Goal: Task Accomplishment & Management: Complete application form

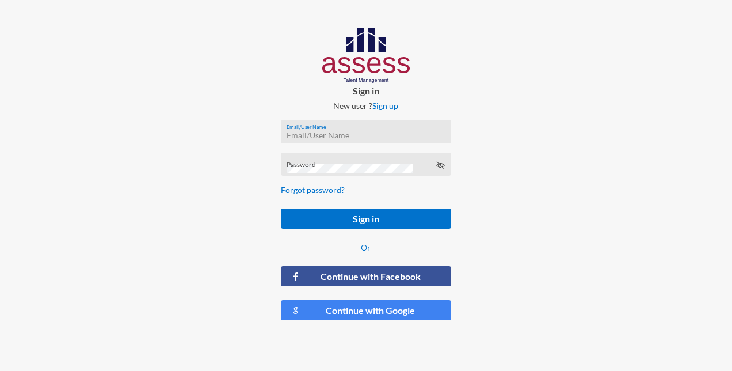
click at [310, 133] on input "Email/User Name" at bounding box center [366, 135] width 158 height 9
click at [299, 133] on input "Email/User Name" at bounding box center [366, 135] width 158 height 9
paste input "[EMAIL_ADDRESS][PERSON_NAME][DOMAIN_NAME]"
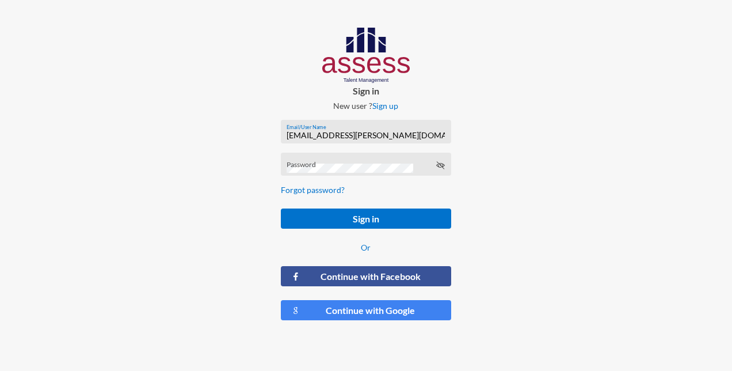
click at [308, 162] on div "Password" at bounding box center [366, 166] width 158 height 17
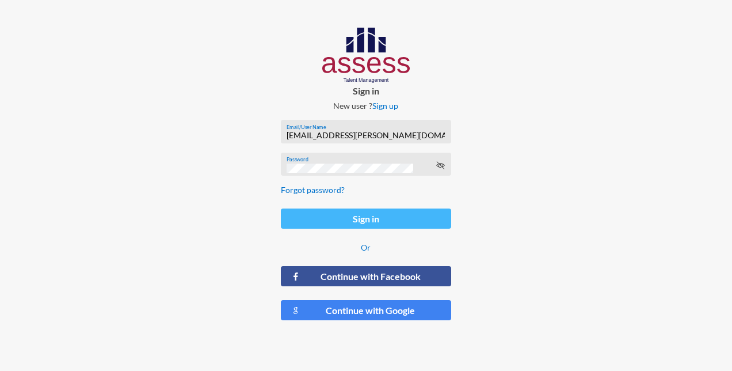
click at [334, 217] on button "Sign in" at bounding box center [366, 218] width 170 height 20
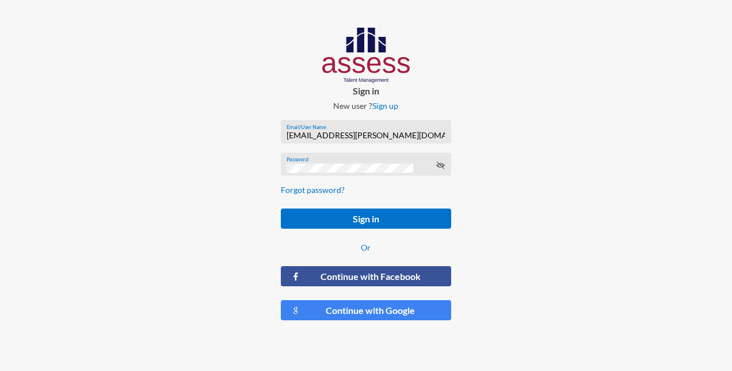
click at [441, 169] on icon at bounding box center [440, 165] width 9 height 9
click at [407, 135] on input "[EMAIL_ADDRESS][PERSON_NAME][DOMAIN_NAME]" at bounding box center [366, 135] width 158 height 9
click at [414, 136] on input "[EMAIL_ADDRESS][PERSON_NAME][DOMAIN_NAME]" at bounding box center [366, 135] width 158 height 9
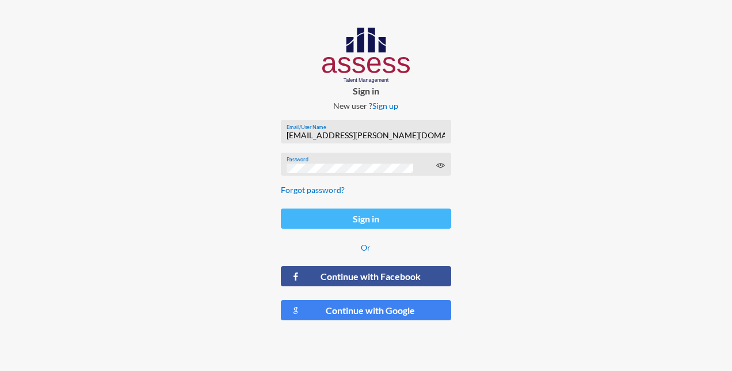
click at [419, 220] on button "Sign in" at bounding box center [366, 218] width 170 height 20
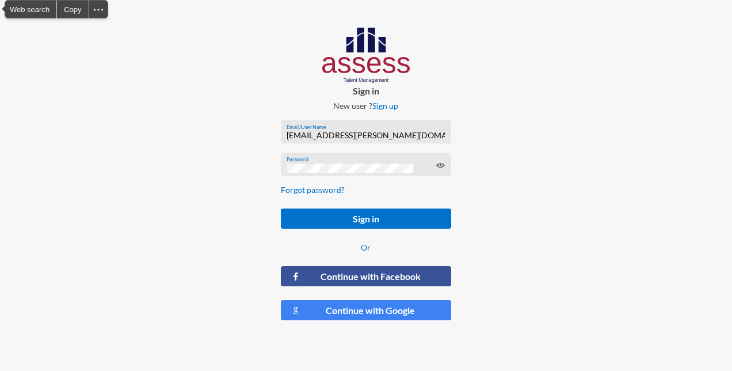
click at [117, 106] on div at bounding box center [122, 178] width 244 height 357
click at [618, 39] on div at bounding box center [610, 178] width 244 height 357
click at [401, 135] on input "[EMAIL_ADDRESS][PERSON_NAME][DOMAIN_NAME]" at bounding box center [366, 135] width 158 height 9
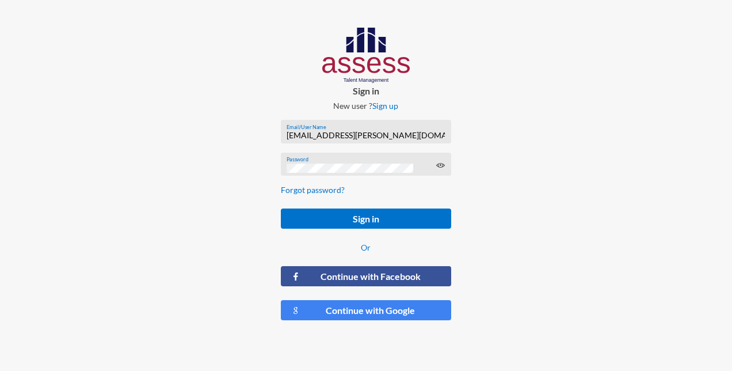
paste input "Nasr Mikhail_HAR"
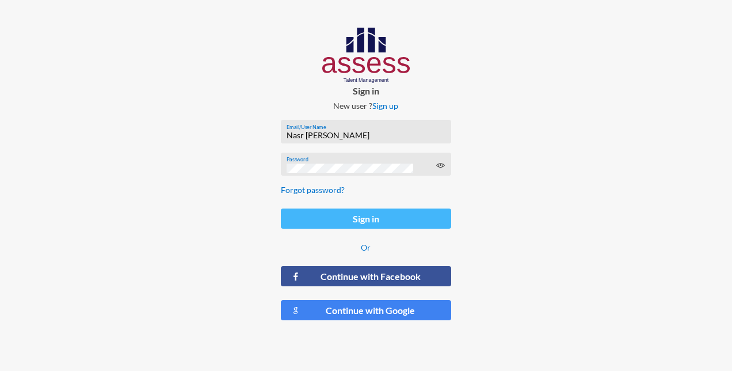
click at [337, 218] on button "Sign in" at bounding box center [366, 218] width 170 height 20
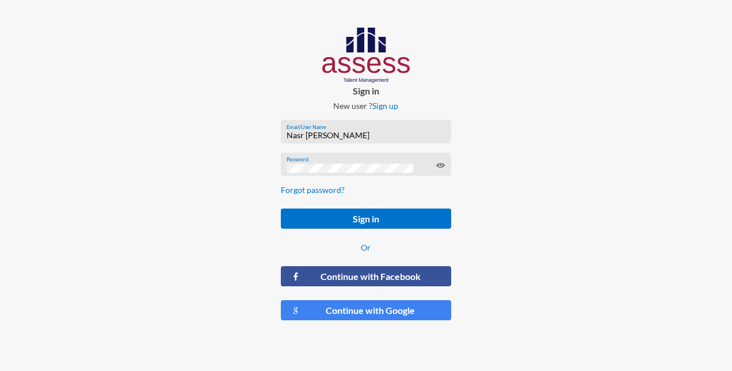
click at [361, 142] on div "Nasr Mikhail_HAR Email/User Name" at bounding box center [366, 133] width 158 height 17
click at [362, 141] on div "Nasr Mikhail_HAR Email/User Name" at bounding box center [366, 133] width 158 height 17
click at [362, 140] on div "Nasr Mikhail_HAR Email/User Name" at bounding box center [366, 133] width 158 height 17
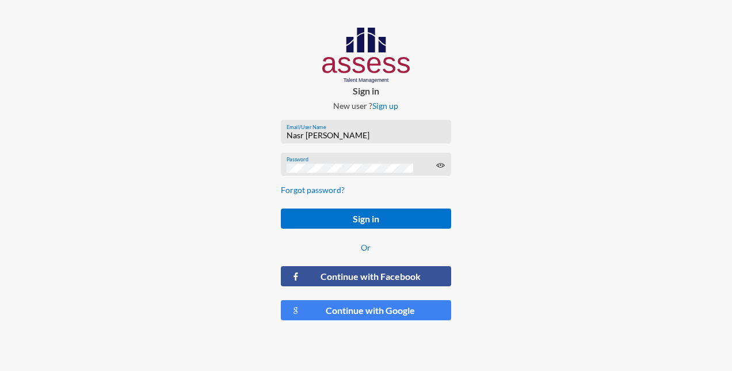
click at [353, 140] on div "Nasr Mikhail_HAR Email/User Name" at bounding box center [366, 133] width 158 height 17
drag, startPoint x: 353, startPoint y: 139, endPoint x: 276, endPoint y: 135, distance: 77.2
click at [276, 135] on form "Nasr Mikhail_HAR Email/User Name Password Forgot password? Sign in Or Continue …" at bounding box center [366, 219] width 189 height 219
paste input "[PERSON_NAME][EMAIL_ADDRESS][DOMAIN_NAME]"
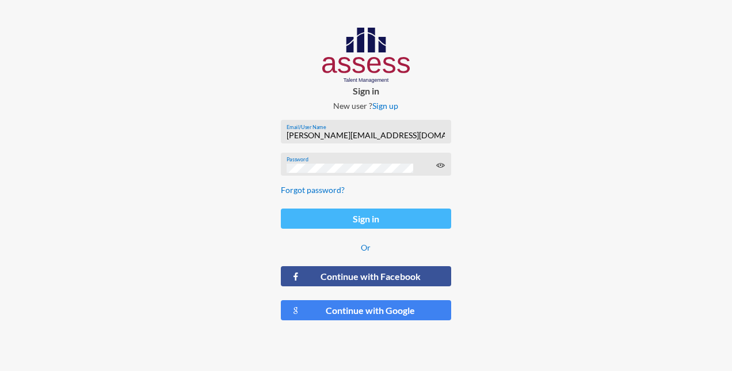
click at [344, 218] on button "Sign in" at bounding box center [366, 218] width 170 height 20
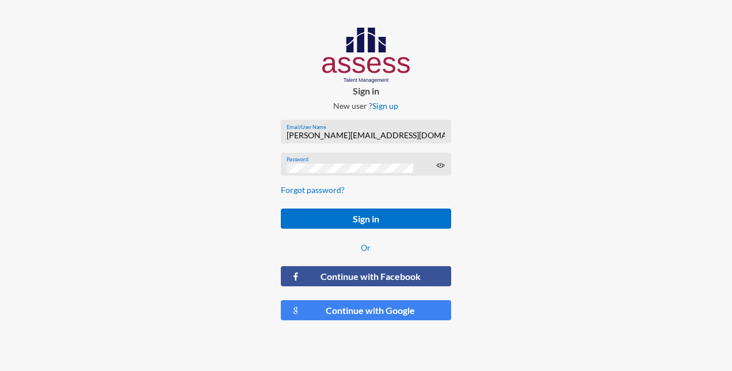
click at [414, 137] on input "[PERSON_NAME][EMAIL_ADDRESS][DOMAIN_NAME]" at bounding box center [366, 135] width 158 height 9
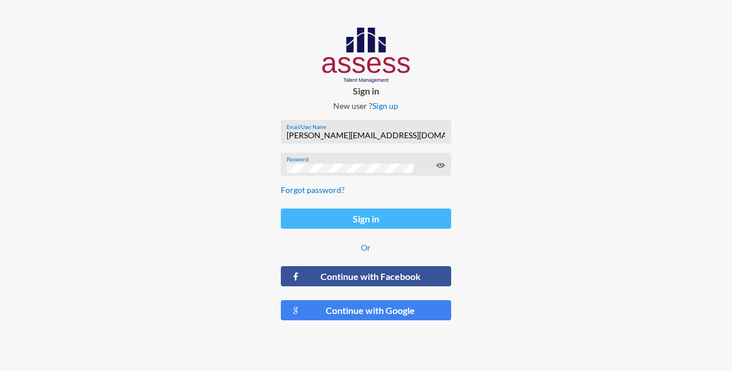
click at [392, 217] on button "Sign in" at bounding box center [366, 218] width 170 height 20
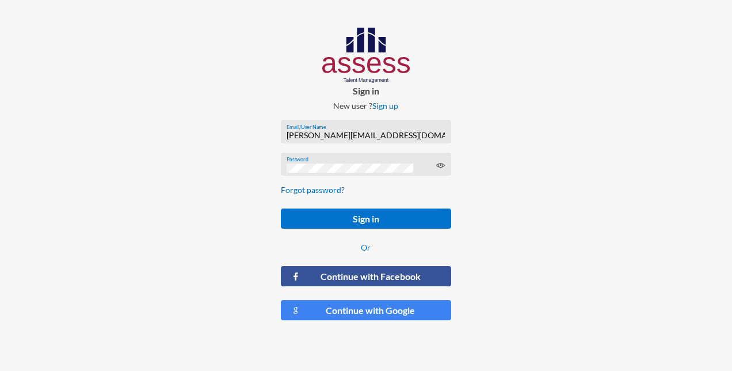
click at [408, 134] on input "[PERSON_NAME][EMAIL_ADDRESS][DOMAIN_NAME]" at bounding box center [366, 135] width 158 height 9
type input "h"
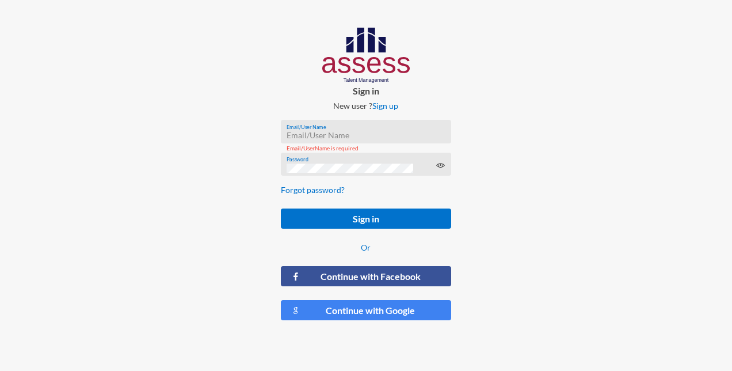
click at [295, 133] on input "Email/User Name" at bounding box center [366, 135] width 158 height 9
paste input "[EMAIL_ADDRESS][PERSON_NAME][DOMAIN_NAME]"
type input "[EMAIL_ADDRESS][PERSON_NAME][DOMAIN_NAME]"
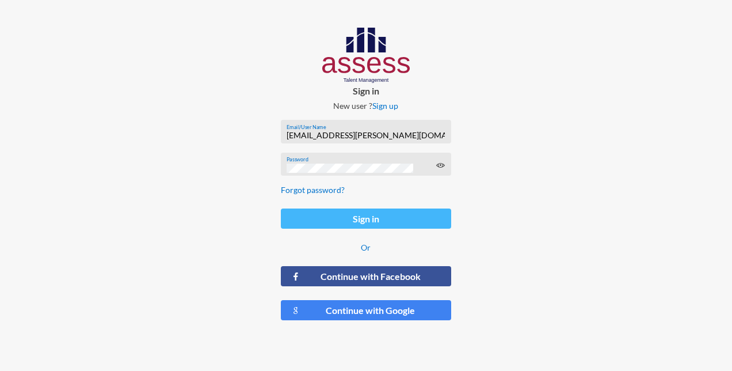
click at [337, 216] on button "Sign in" at bounding box center [366, 218] width 170 height 20
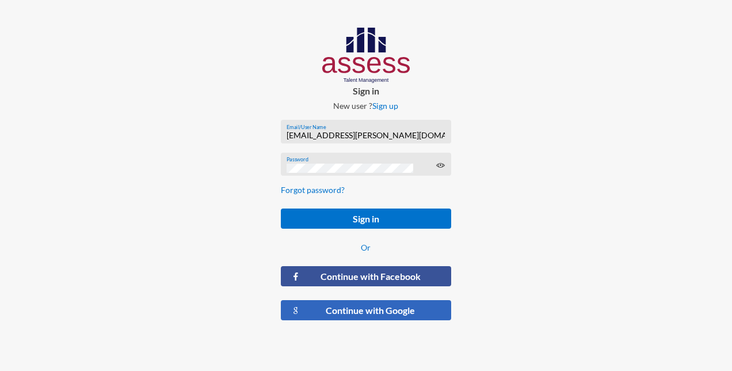
click at [358, 313] on button "Continue with Google" at bounding box center [366, 310] width 170 height 20
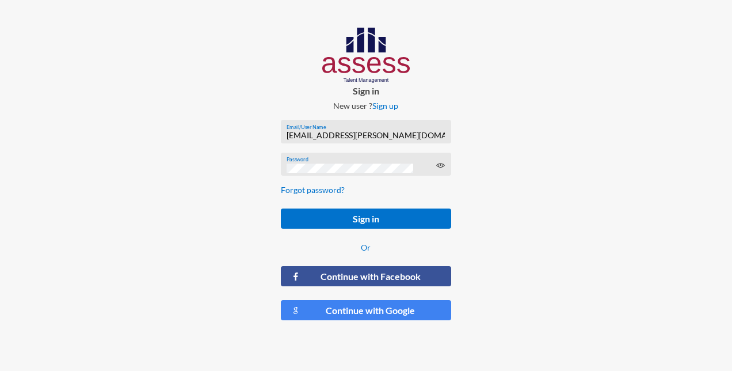
click at [401, 133] on input "[EMAIL_ADDRESS][PERSON_NAME][DOMAIN_NAME]" at bounding box center [366, 135] width 158 height 9
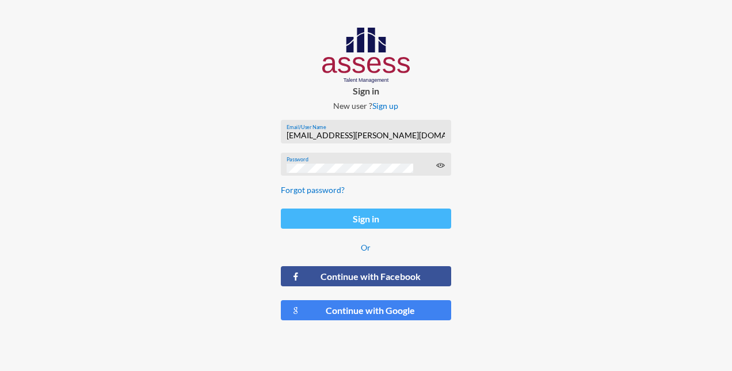
click at [405, 220] on button "Sign in" at bounding box center [366, 218] width 170 height 20
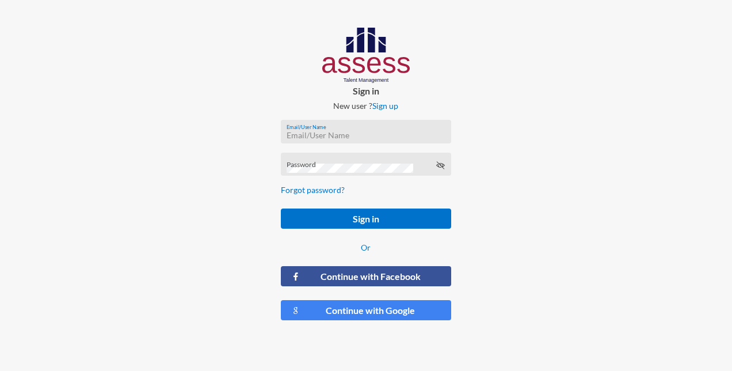
click at [292, 138] on input "Email/User Name" at bounding box center [366, 135] width 158 height 9
click at [303, 162] on div "Password" at bounding box center [366, 166] width 158 height 17
click at [438, 167] on icon at bounding box center [440, 165] width 9 height 9
click at [337, 135] on input "Email/User Name" at bounding box center [366, 135] width 158 height 9
paste input "[EMAIL_ADDRESS][PERSON_NAME][DOMAIN_NAME]"
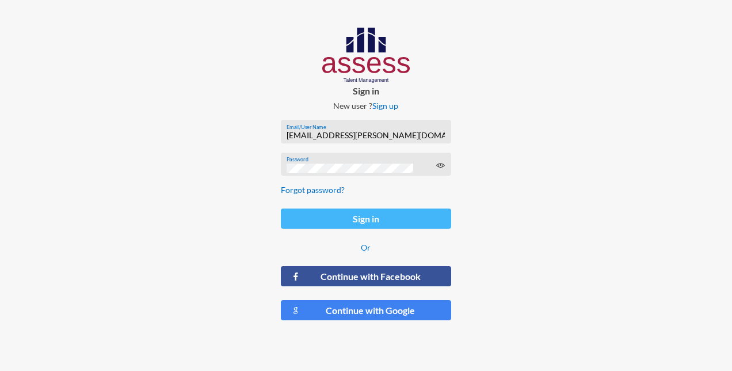
type input "[EMAIL_ADDRESS][PERSON_NAME][DOMAIN_NAME]"
click at [337, 226] on button "Sign in" at bounding box center [366, 218] width 170 height 20
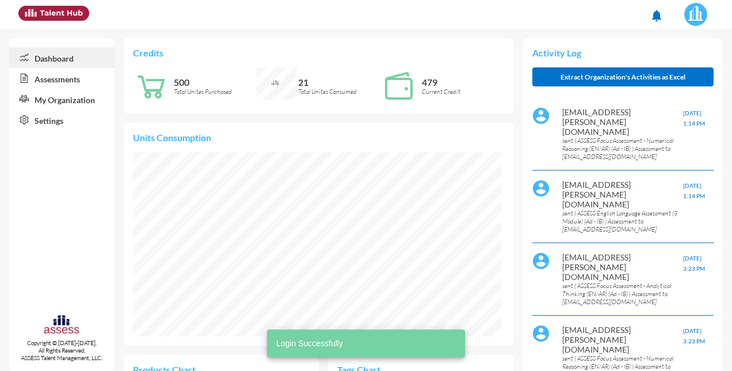
scroll to position [83, 174]
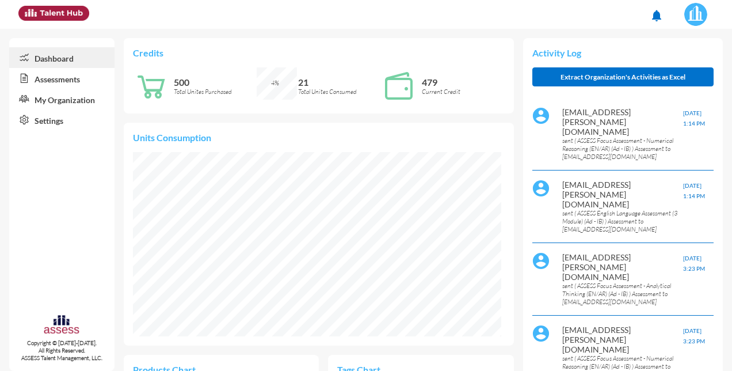
click at [52, 80] on link "Assessments" at bounding box center [61, 78] width 105 height 21
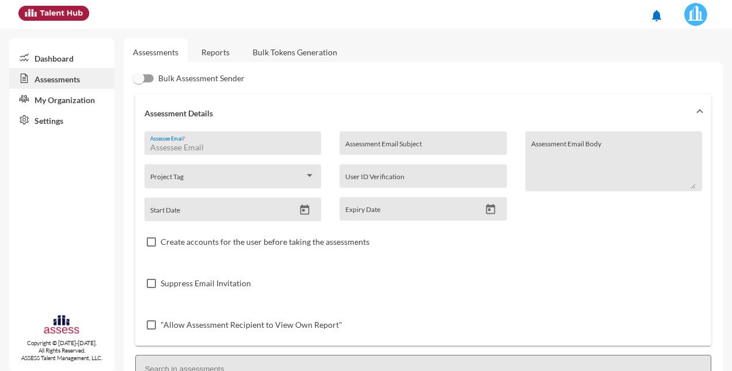
click at [197, 146] on input "Assessee Email *" at bounding box center [232, 147] width 165 height 9
type input "[EMAIL_ADDRESS][DOMAIN_NAME]"
click at [367, 147] on input "Assessment Email Subject" at bounding box center [422, 147] width 155 height 9
type input "HARB Assess"
click at [300, 209] on icon "Open calendar" at bounding box center [305, 210] width 12 height 12
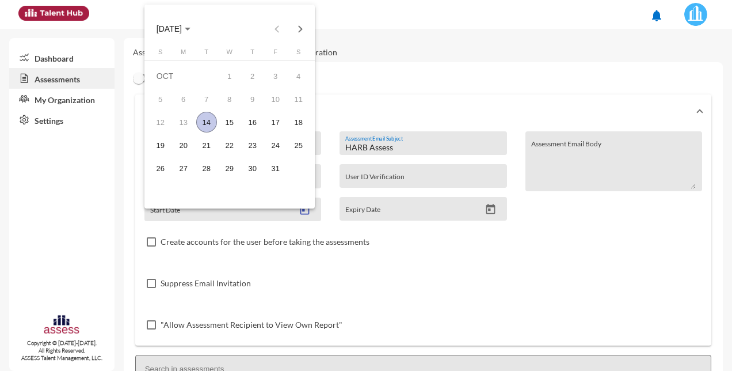
click at [204, 120] on div "14" at bounding box center [206, 122] width 21 height 21
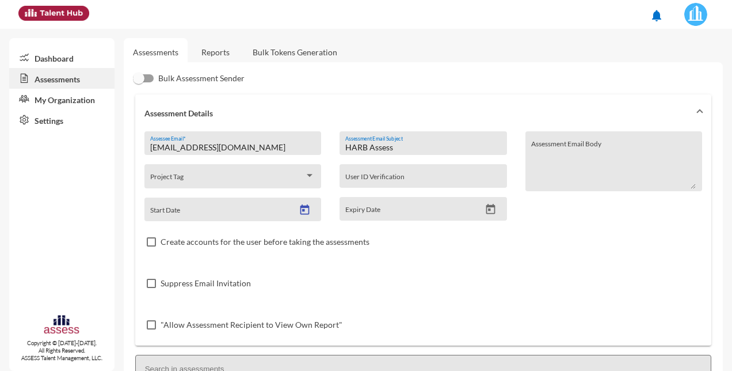
type input "[DATE]"
click at [487, 211] on icon "Open calendar" at bounding box center [490, 209] width 12 height 12
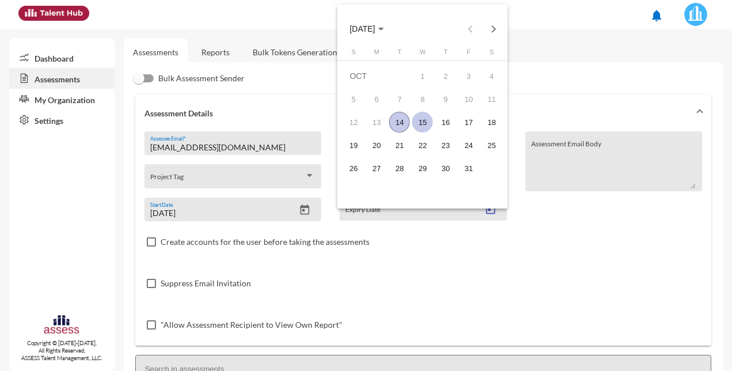
click at [421, 123] on div "15" at bounding box center [422, 122] width 21 height 21
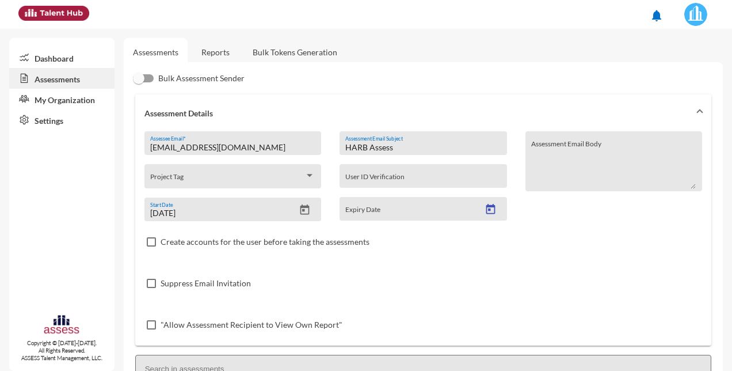
type input "[DATE]"
click at [434, 246] on div "Create accounts for the user before taking the assessments" at bounding box center [423, 241] width 558 height 41
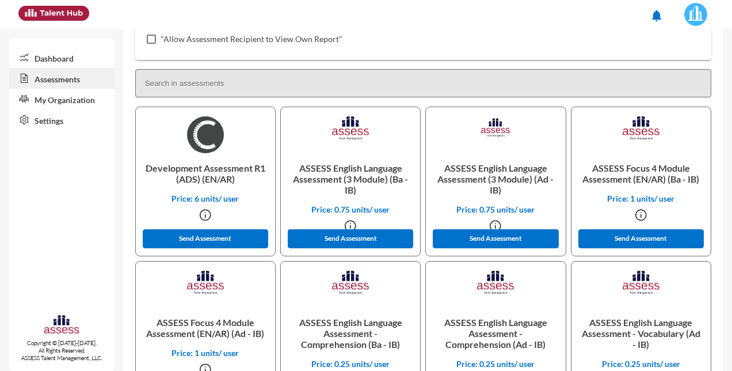
scroll to position [288, 0]
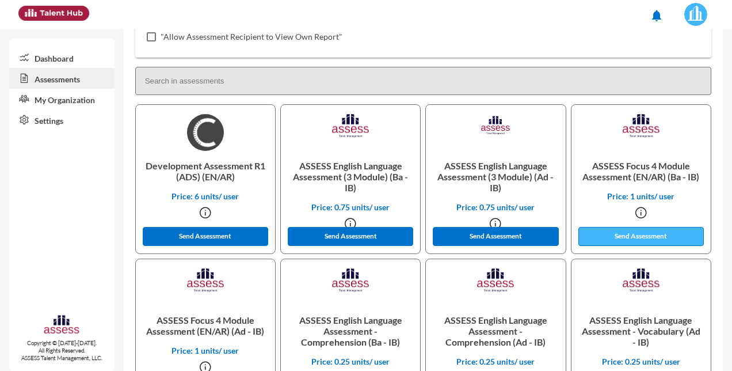
click at [628, 235] on button "Send Assessment" at bounding box center [640, 236] width 125 height 19
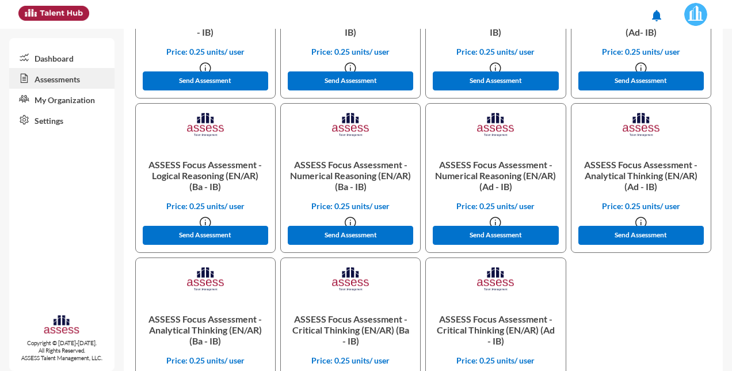
scroll to position [806, 0]
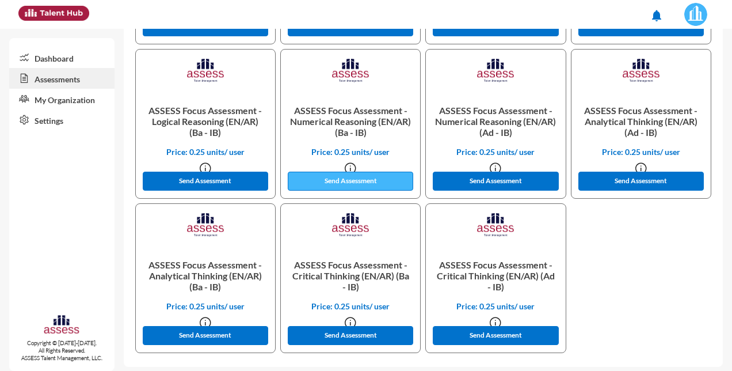
click at [363, 178] on button "Send Assessment" at bounding box center [350, 180] width 125 height 19
click at [39, 200] on div "Dashboard Assessments My Organization Settings Copyright © [DATE]-[DATE]. All R…" at bounding box center [61, 204] width 105 height 333
click at [48, 59] on link "Dashboard" at bounding box center [61, 57] width 105 height 21
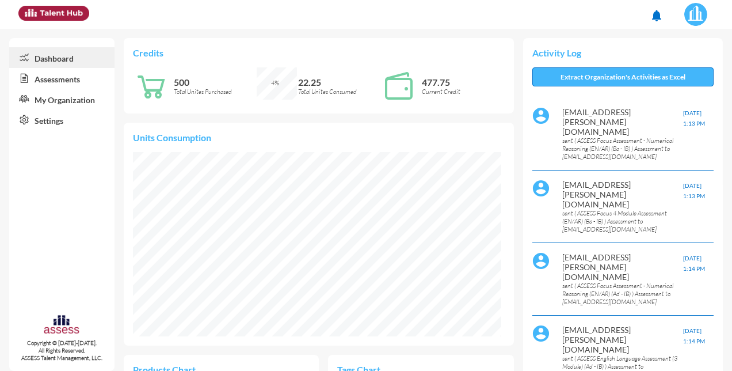
click at [571, 79] on button "Extract Organization's Activities as Excel" at bounding box center [622, 76] width 181 height 19
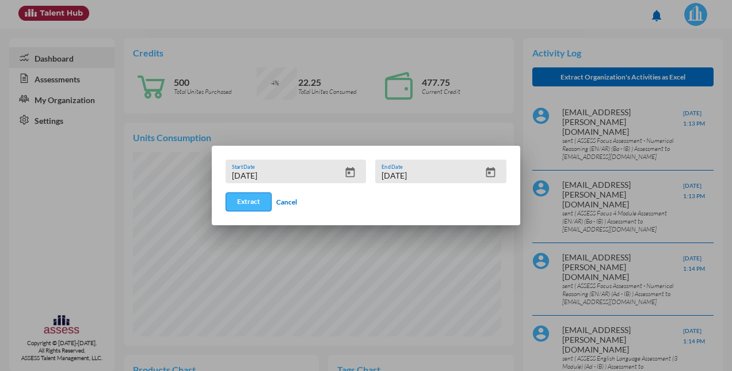
click at [250, 196] on button "Extract" at bounding box center [249, 201] width 46 height 19
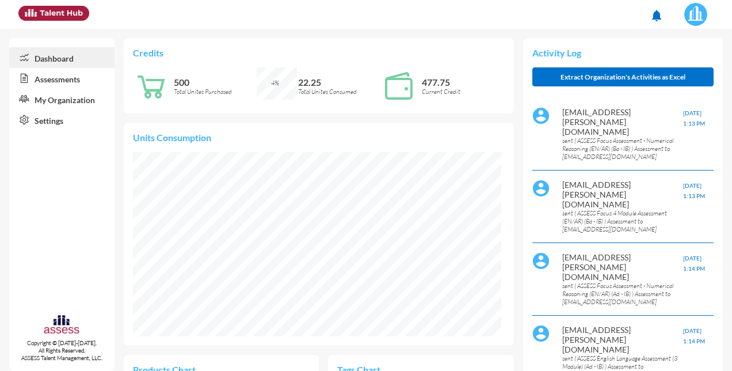
click at [69, 100] on link "My Organization" at bounding box center [61, 99] width 105 height 21
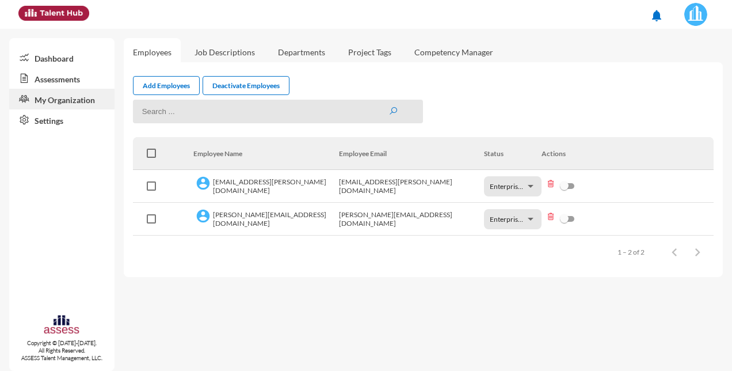
click at [44, 124] on link "Settings" at bounding box center [61, 119] width 105 height 21
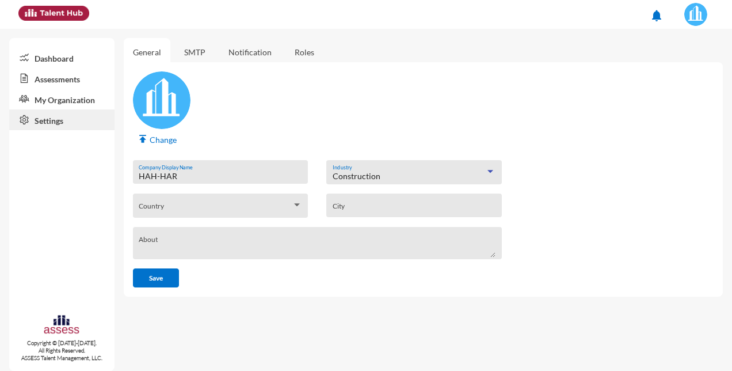
click at [487, 170] on div at bounding box center [490, 171] width 6 height 3
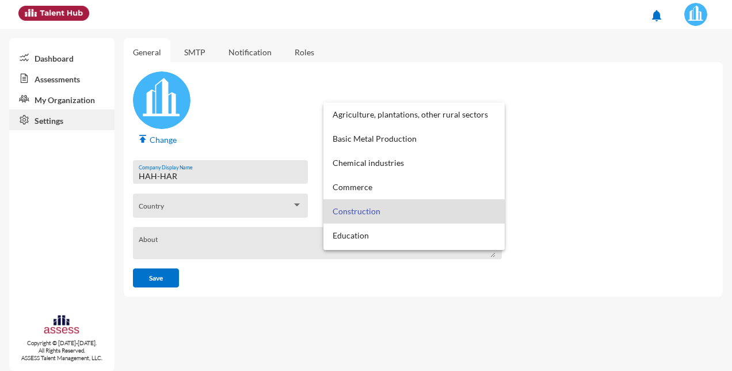
scroll to position [35, 0]
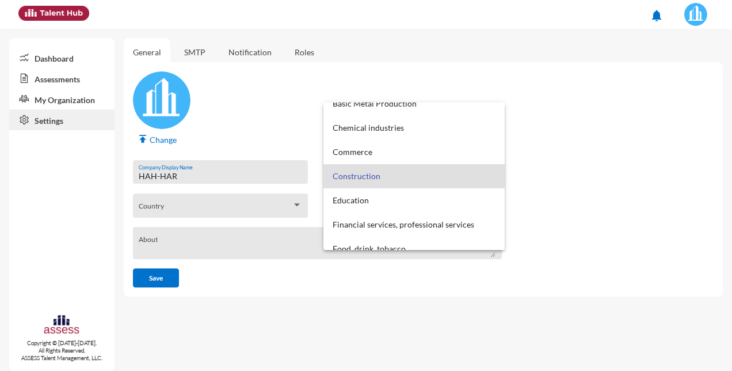
click at [487, 170] on span "Construction" at bounding box center [414, 176] width 163 height 24
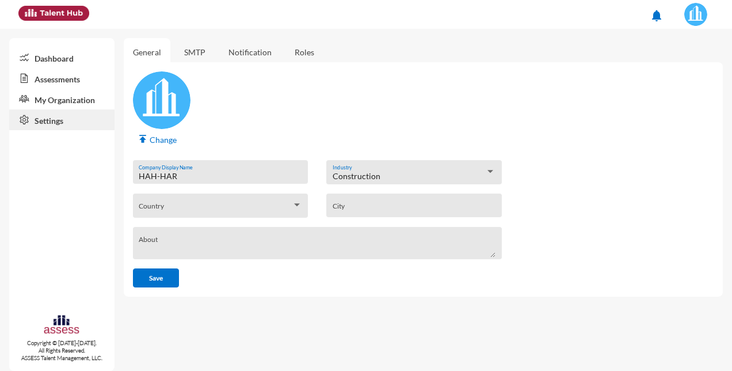
click at [504, 174] on div "Construction Industry" at bounding box center [413, 172] width 193 height 24
